Goal: Find contact information: Find contact information

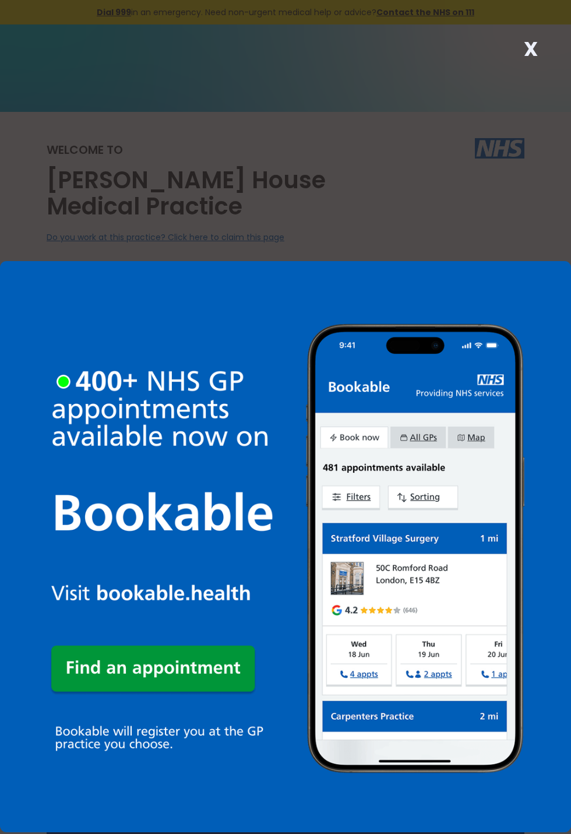
click at [420, 482] on link at bounding box center [285, 417] width 571 height 429
click at [403, 497] on img at bounding box center [285, 546] width 571 height 571
